Goal: Task Accomplishment & Management: Complete application form

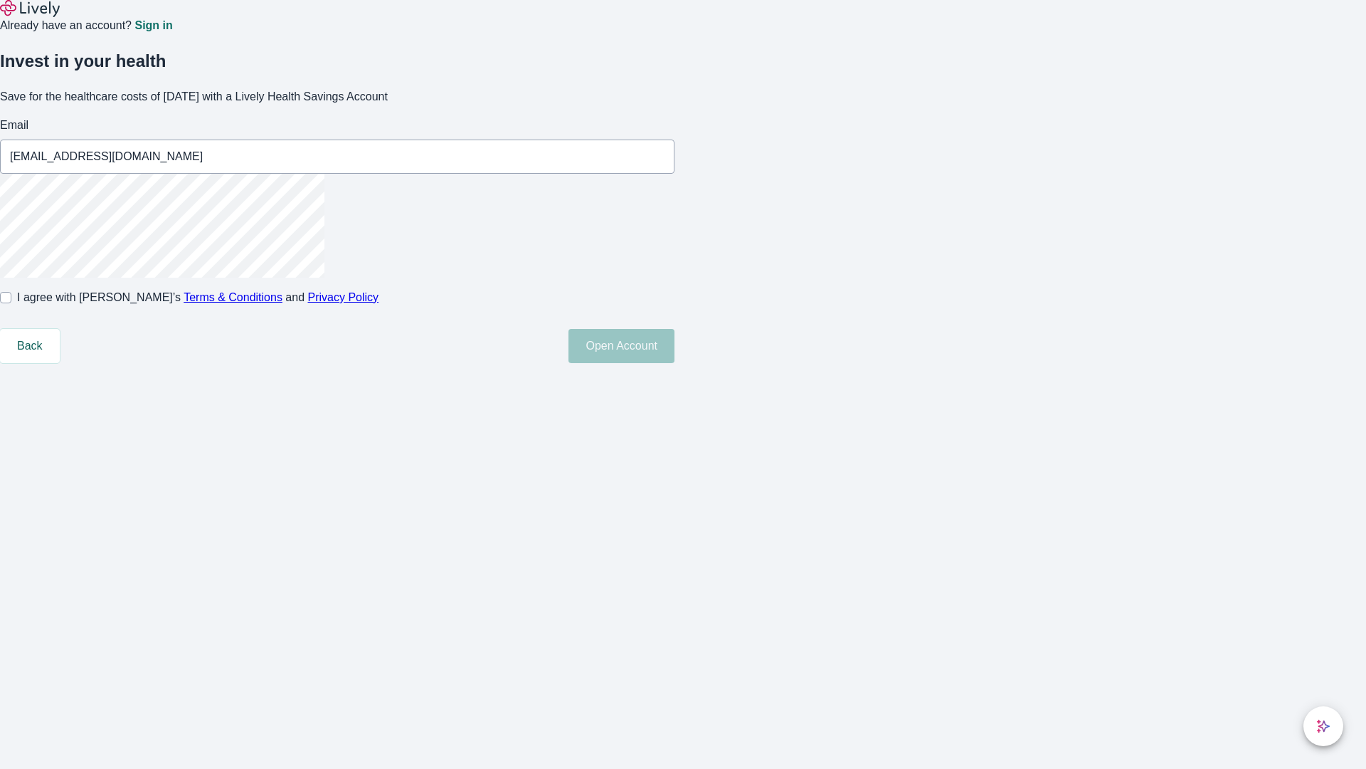
click at [11, 303] on input "I agree with Lively’s Terms & Conditions and Privacy Policy" at bounding box center [5, 297] width 11 height 11
checkbox input "true"
click at [675, 363] on button "Open Account" at bounding box center [622, 346] width 106 height 34
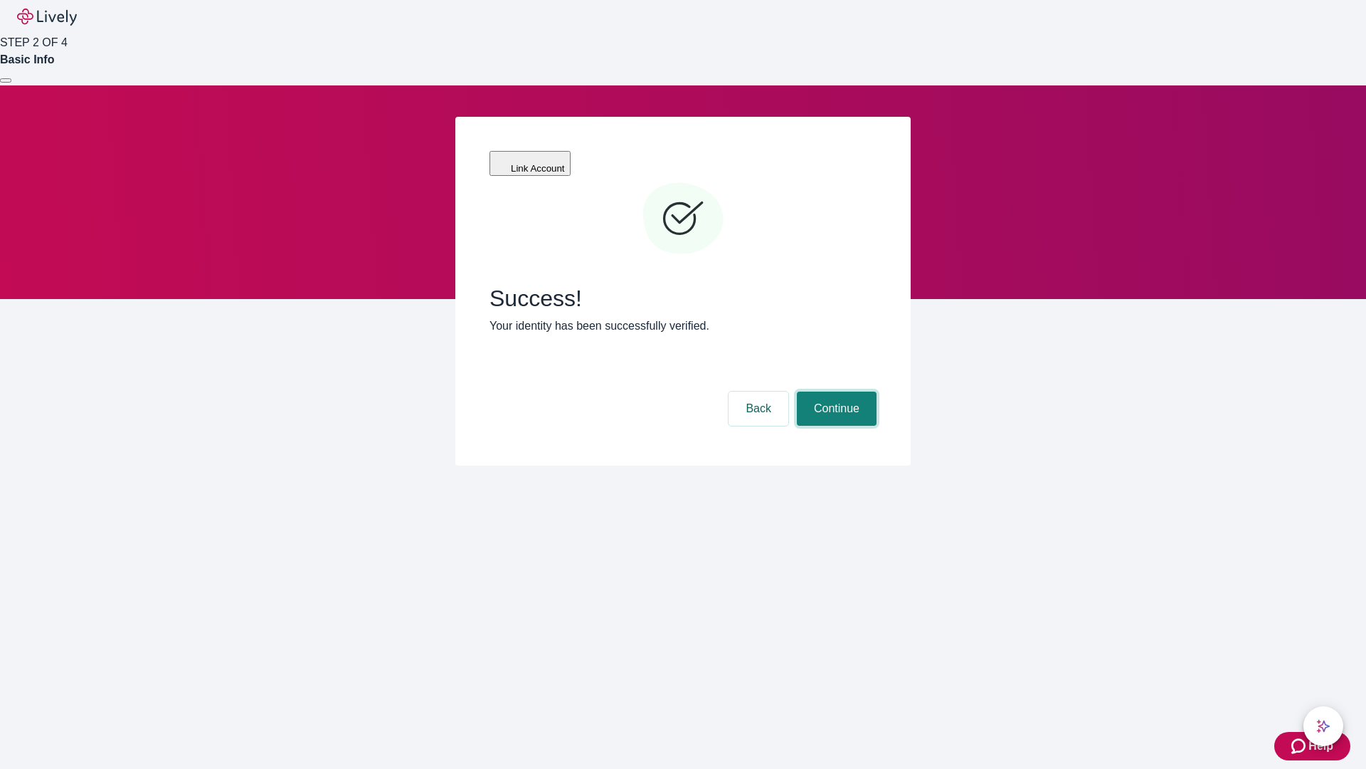
click at [835, 391] on button "Continue" at bounding box center [837, 408] width 80 height 34
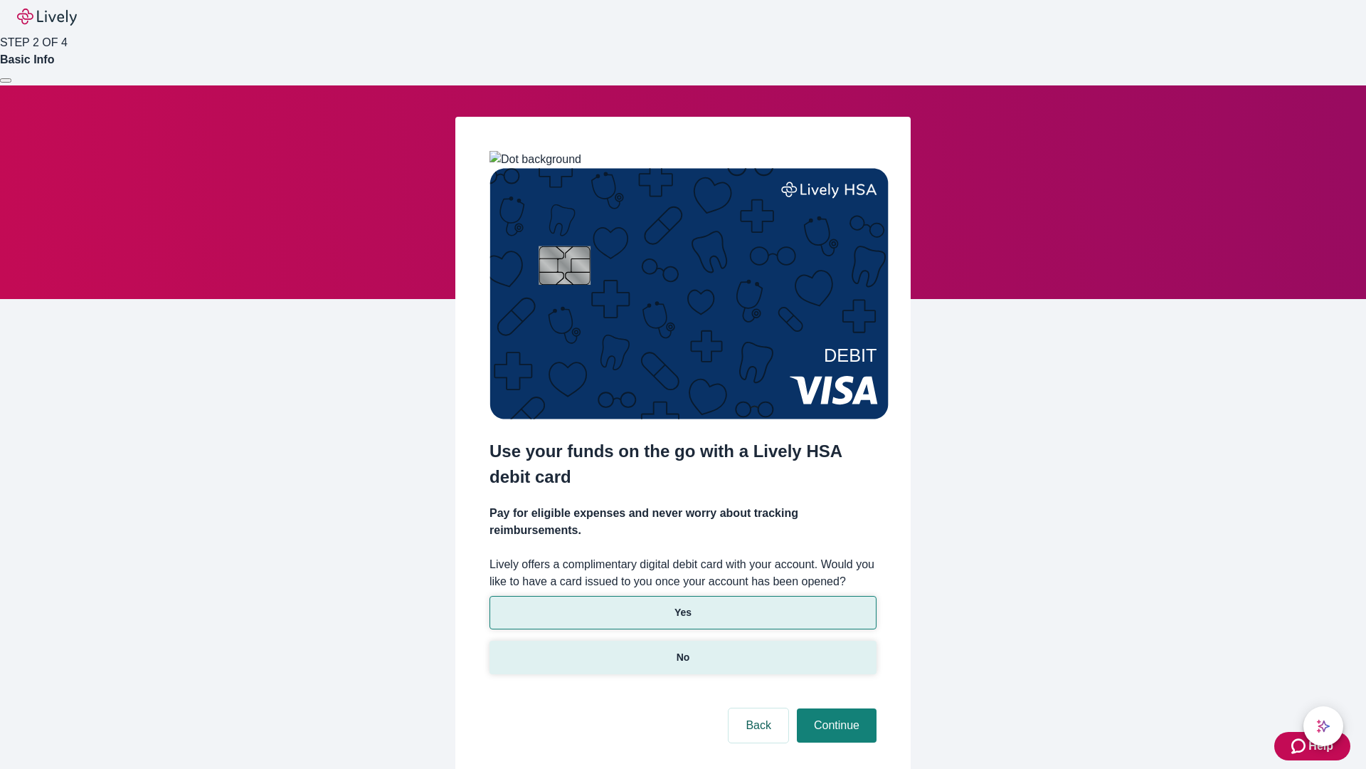
click at [683, 650] on p "No" at bounding box center [684, 657] width 14 height 15
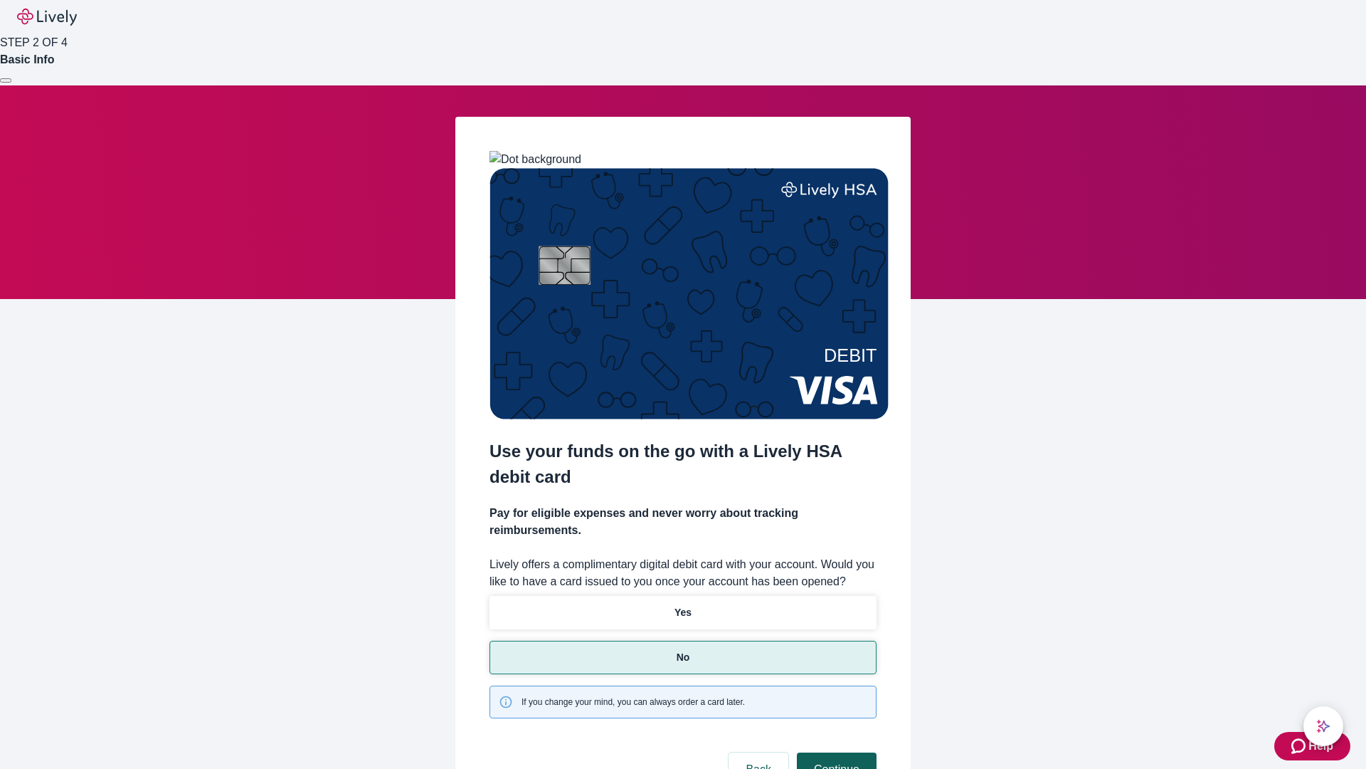
click at [835, 752] on button "Continue" at bounding box center [837, 769] width 80 height 34
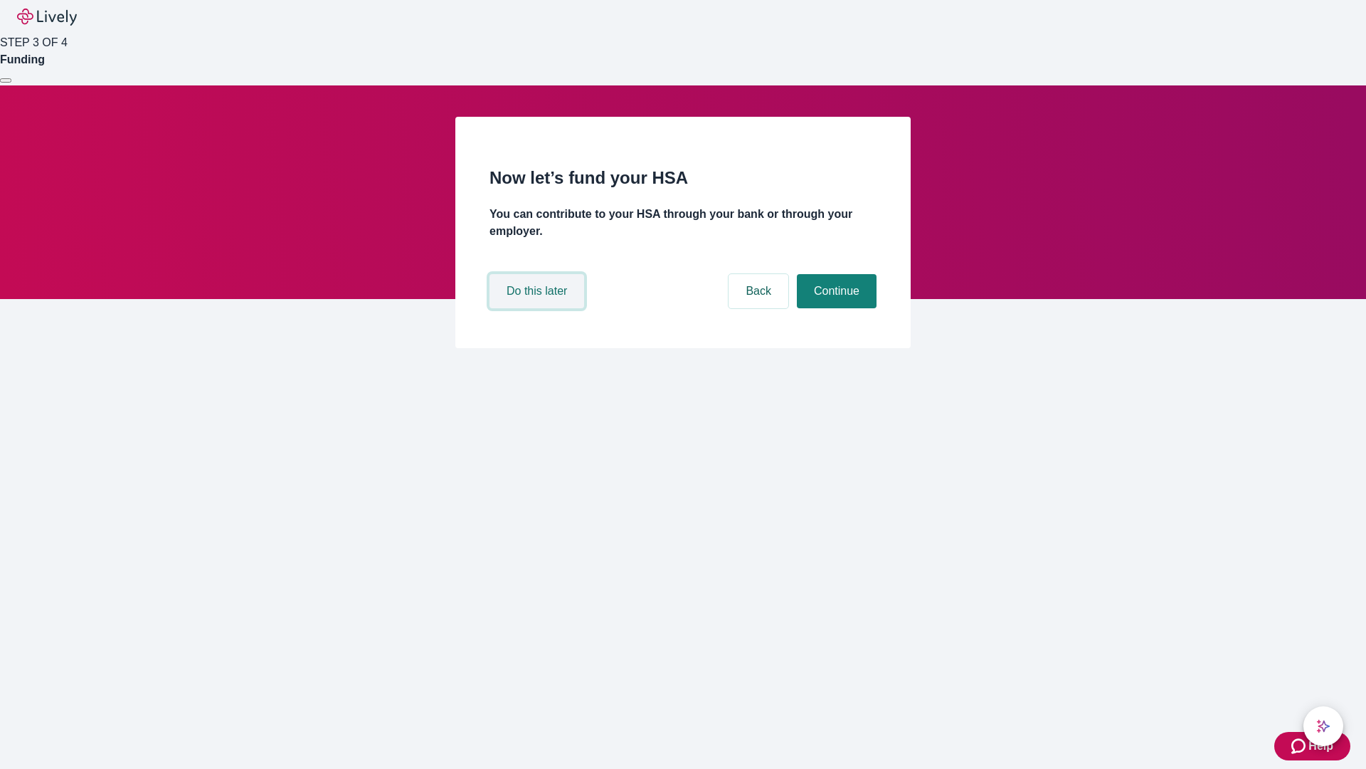
click at [539, 308] on button "Do this later" at bounding box center [537, 291] width 95 height 34
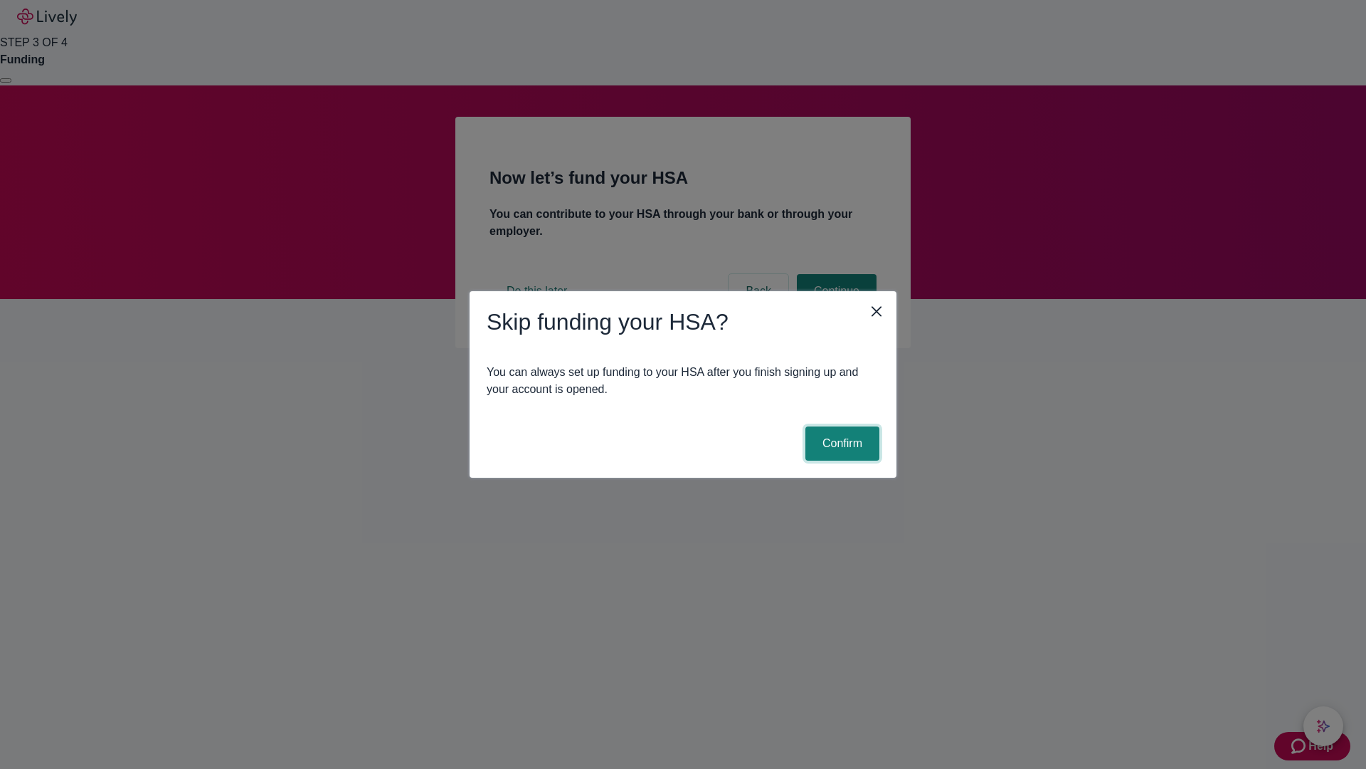
click at [841, 443] on button "Confirm" at bounding box center [843, 443] width 74 height 34
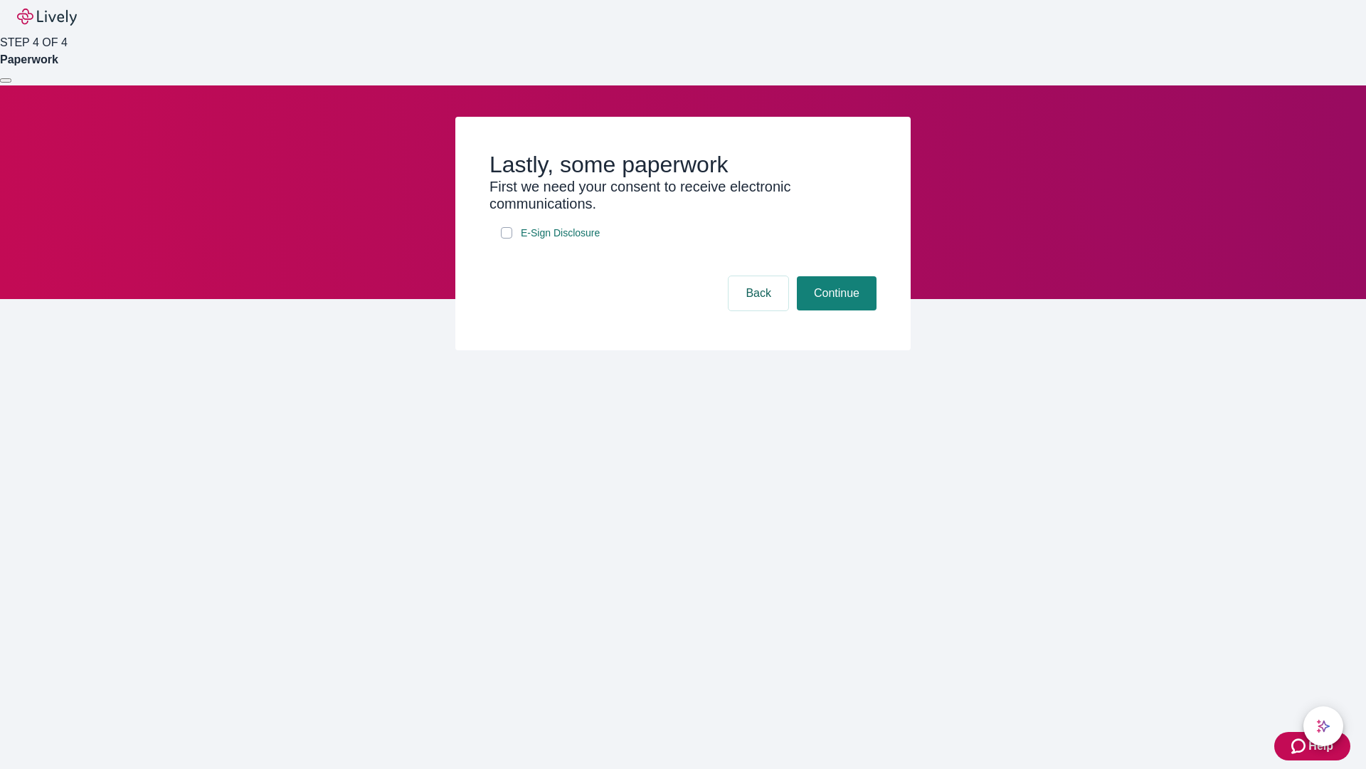
click at [507, 238] on input "E-Sign Disclosure" at bounding box center [506, 232] width 11 height 11
checkbox input "true"
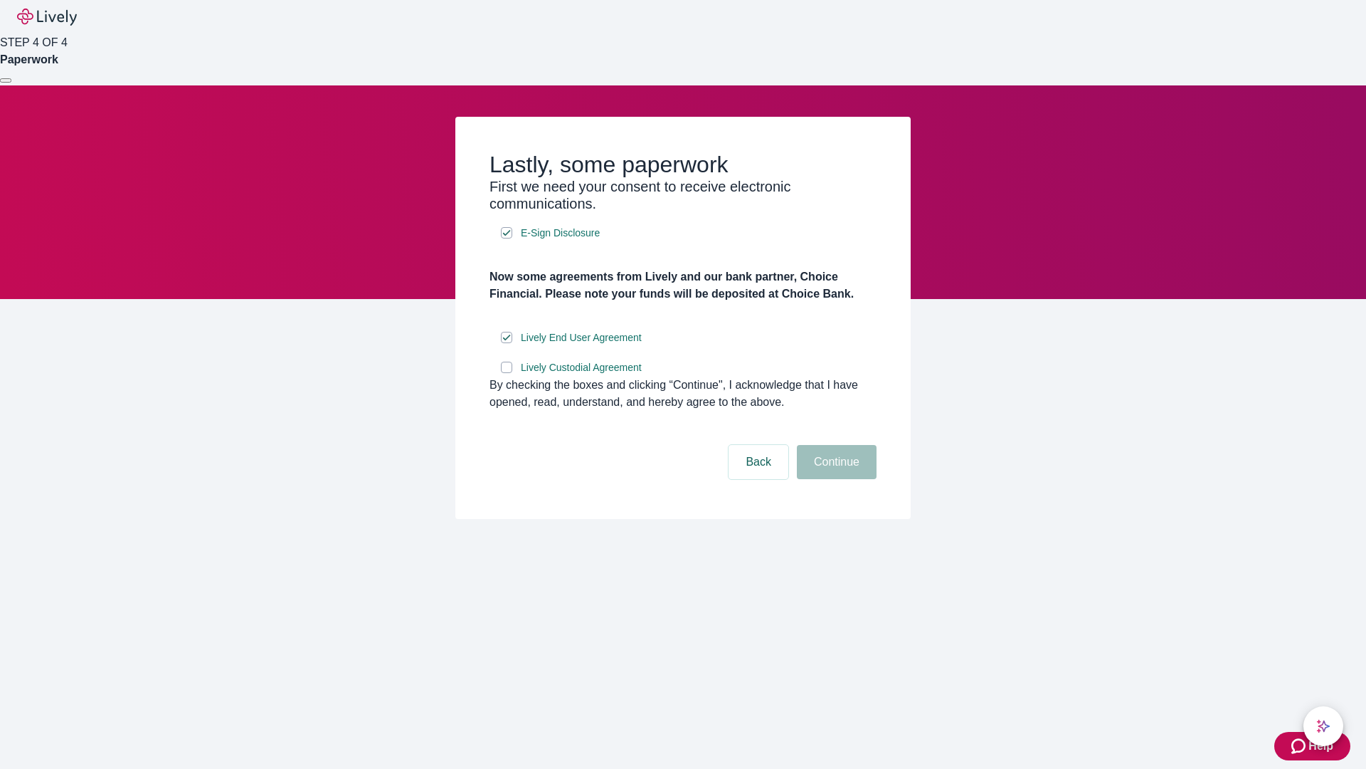
click at [507, 373] on input "Lively Custodial Agreement" at bounding box center [506, 367] width 11 height 11
checkbox input "true"
click at [835, 479] on button "Continue" at bounding box center [837, 462] width 80 height 34
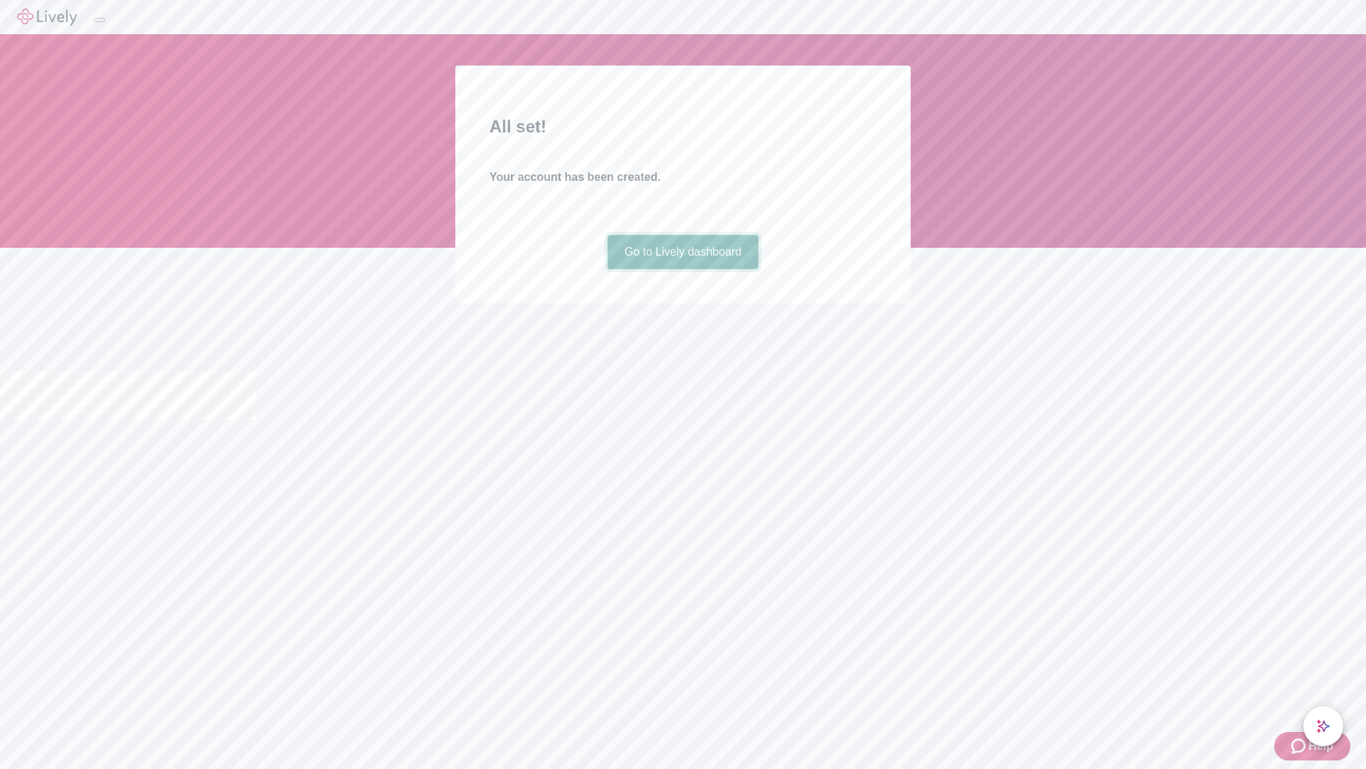
click at [683, 269] on link "Go to Lively dashboard" at bounding box center [684, 252] width 152 height 34
